Goal: Task Accomplishment & Management: Manage account settings

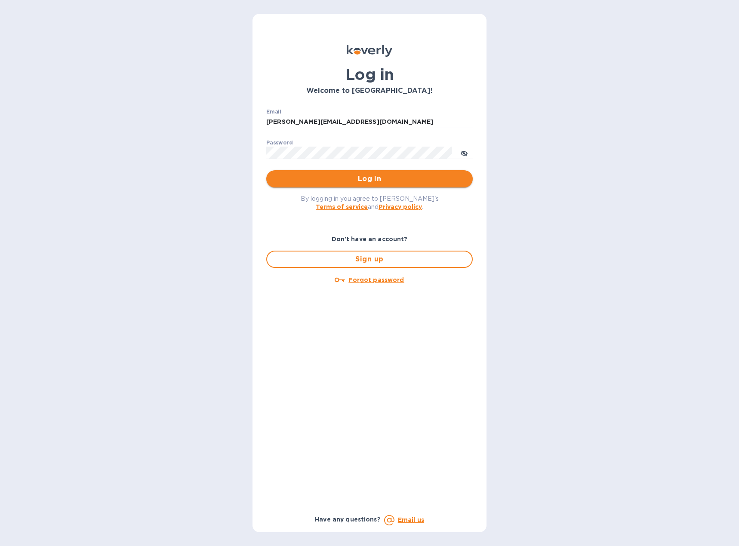
click at [363, 179] on span "Log in" at bounding box center [369, 179] width 193 height 10
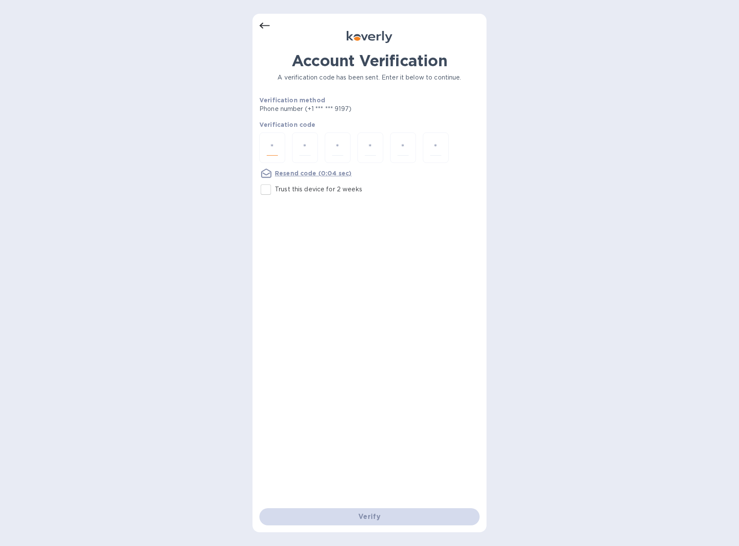
click at [269, 146] on input "number" at bounding box center [272, 148] width 11 height 16
drag, startPoint x: 265, startPoint y: 191, endPoint x: 259, endPoint y: 172, distance: 20.3
click at [265, 191] on input "Trust this device for 2 weeks" at bounding box center [266, 190] width 18 height 18
checkbox input "true"
click at [273, 146] on input "number" at bounding box center [272, 148] width 11 height 16
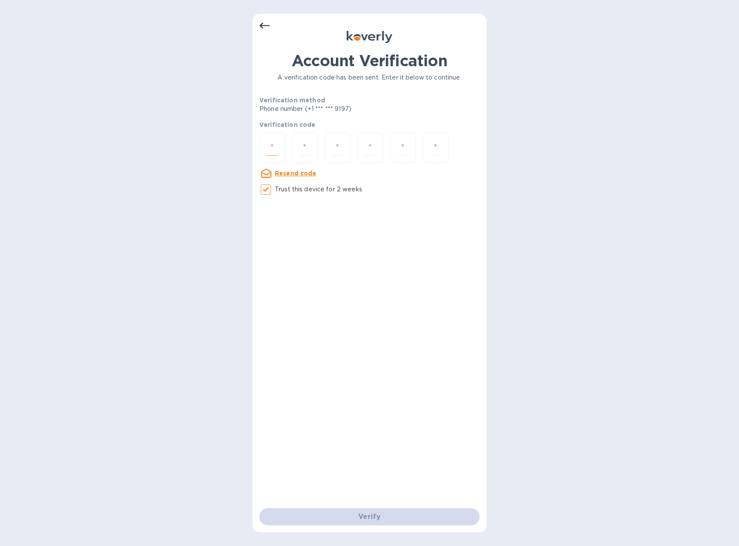
type input "4"
type input "1"
type input "0"
type input "2"
type input "1"
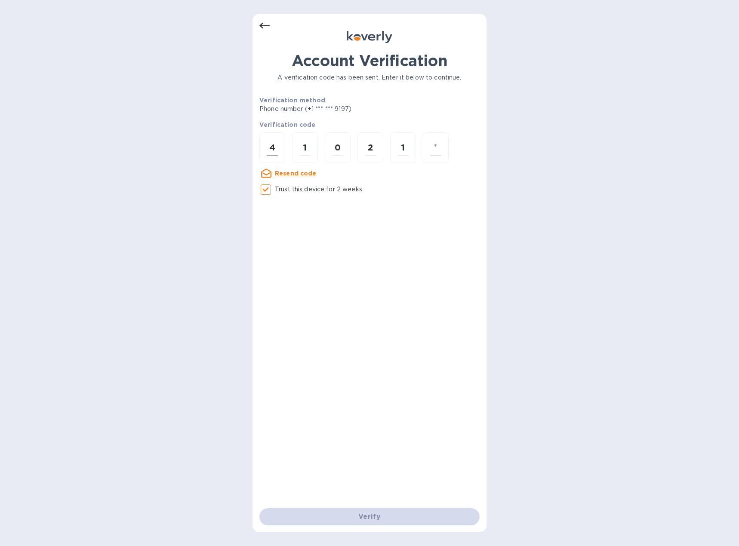
type input "6"
